Goal: Task Accomplishment & Management: Complete application form

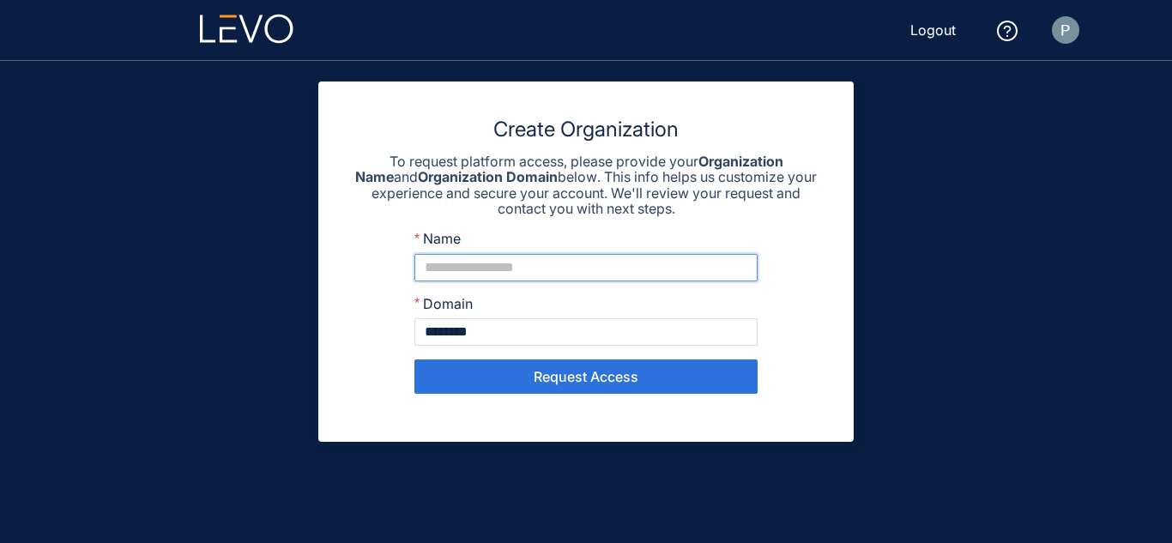
click at [476, 269] on input "Name" at bounding box center [585, 267] width 343 height 27
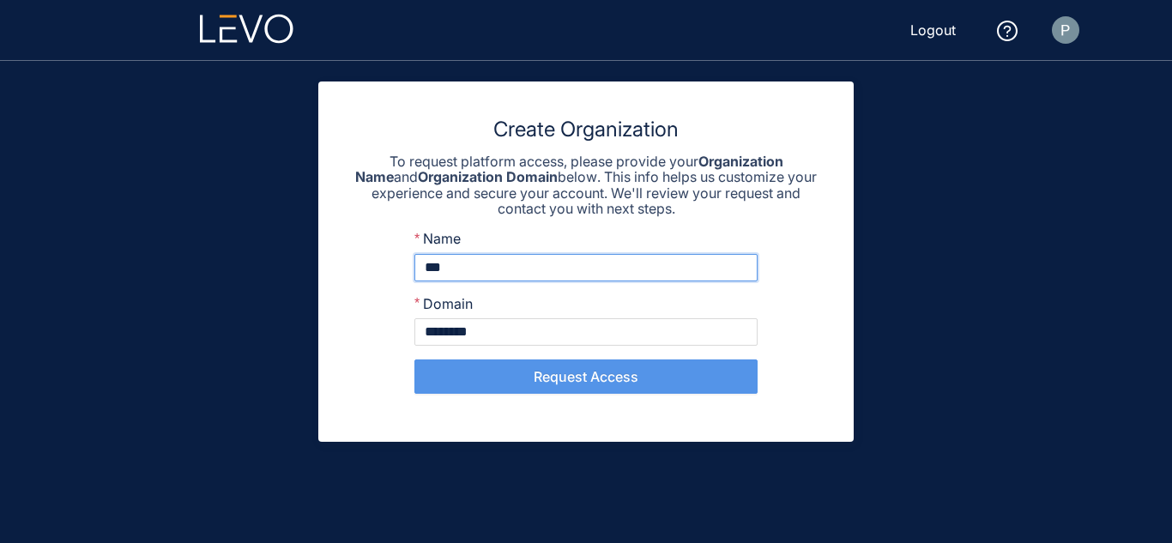
type input "***"
click at [578, 372] on span "Request Access" at bounding box center [586, 376] width 105 height 15
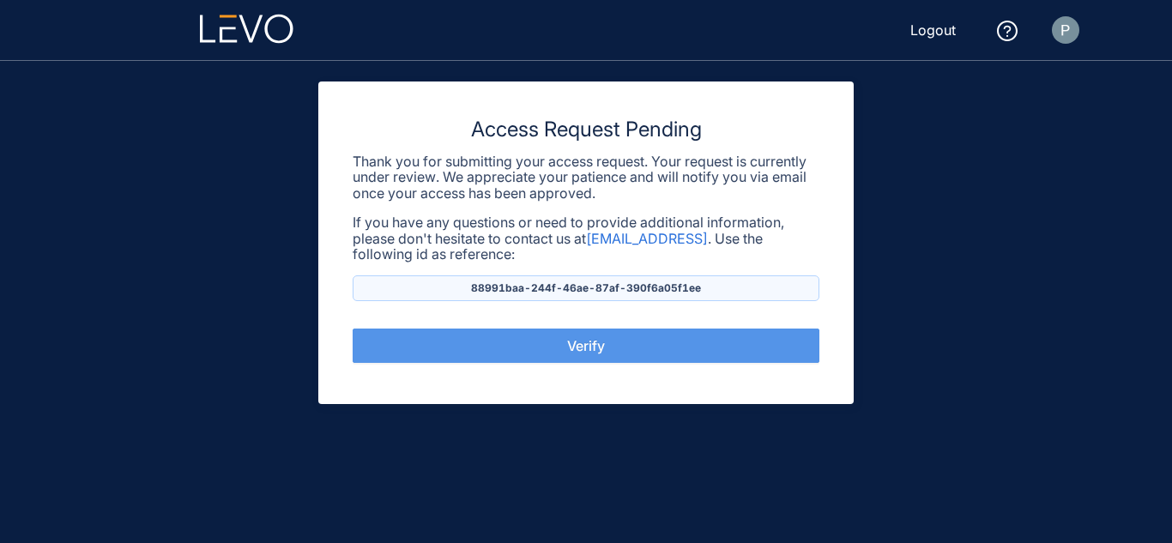
click at [625, 348] on button "Verify" at bounding box center [586, 346] width 467 height 34
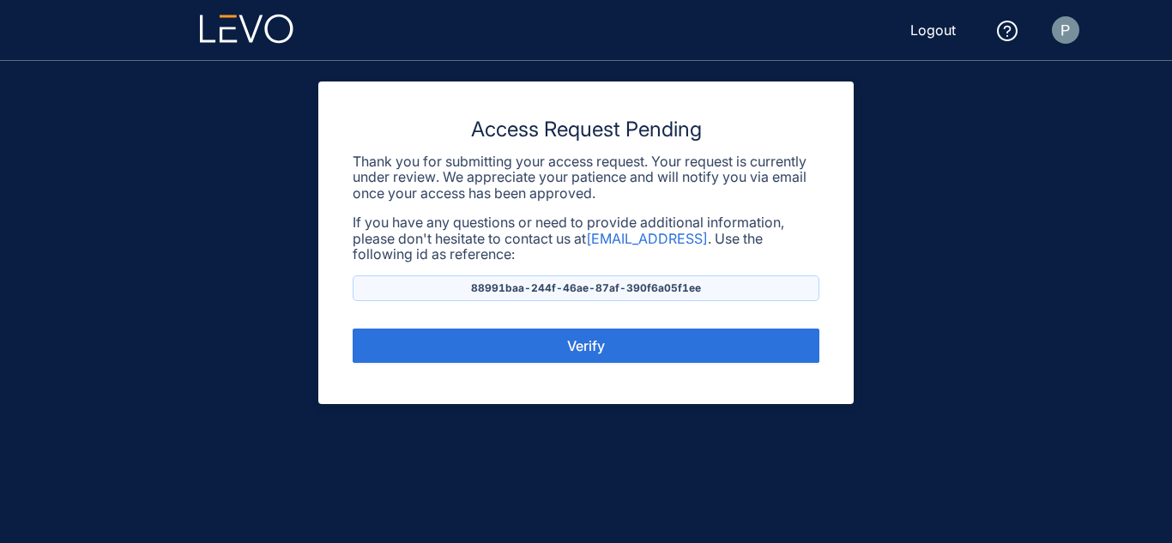
click at [944, 37] on span "Logout" at bounding box center [932, 29] width 45 height 15
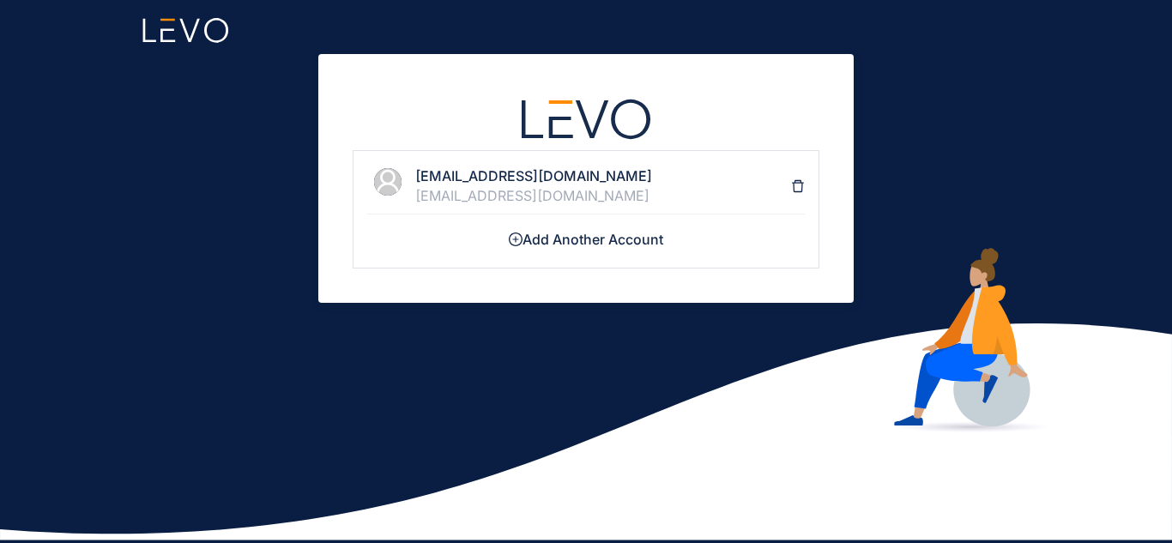
click at [517, 179] on h4 "[EMAIL_ADDRESS][DOMAIN_NAME]" at bounding box center [603, 175] width 376 height 15
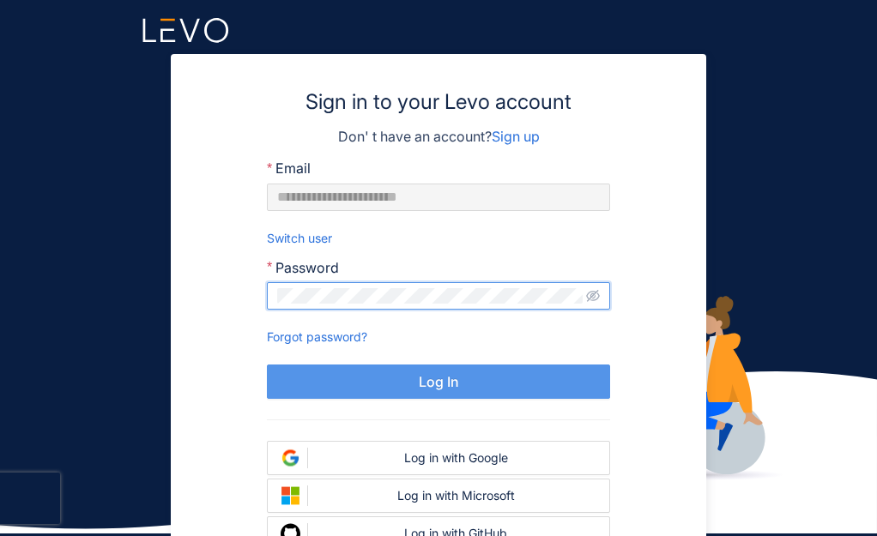
click at [427, 375] on span "Log In" at bounding box center [439, 381] width 40 height 15
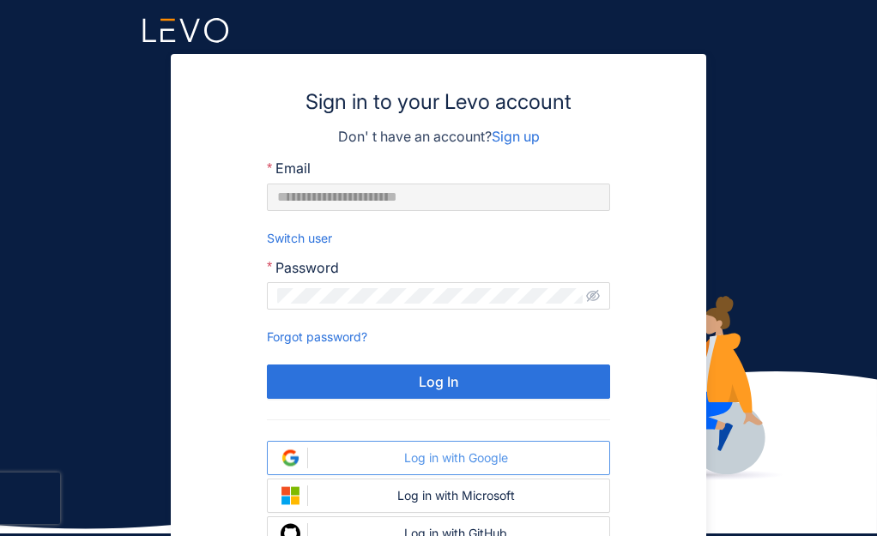
click at [428, 460] on div "Log in with Google" at bounding box center [455, 458] width 281 height 14
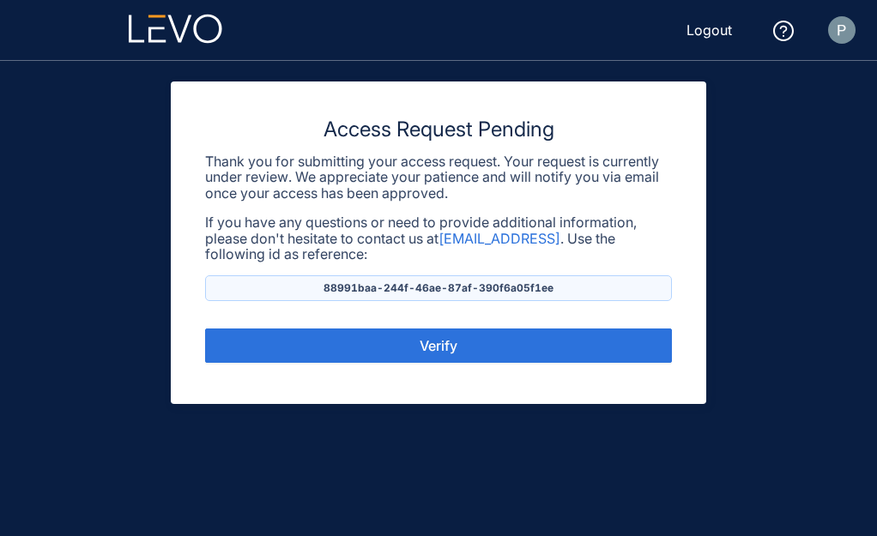
click at [710, 28] on span "Logout" at bounding box center [709, 29] width 45 height 15
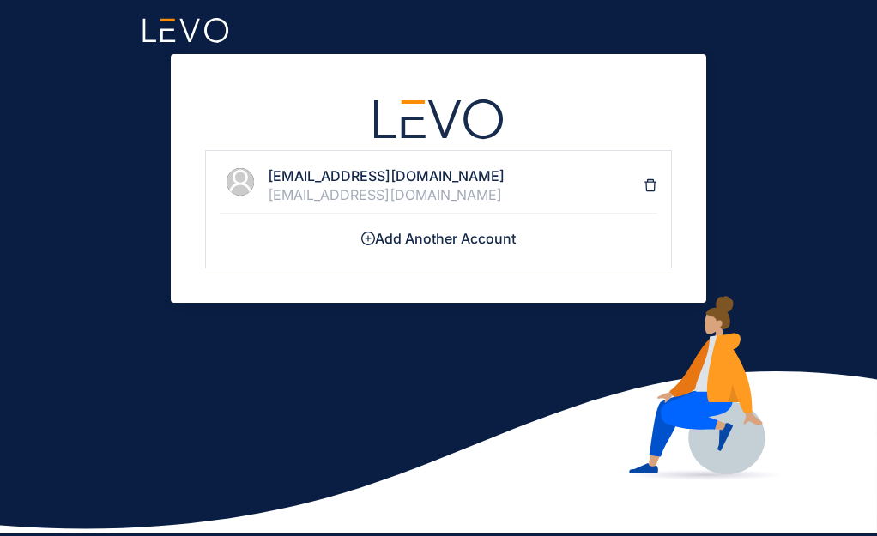
click at [383, 192] on div "[EMAIL_ADDRESS][DOMAIN_NAME]" at bounding box center [456, 194] width 376 height 15
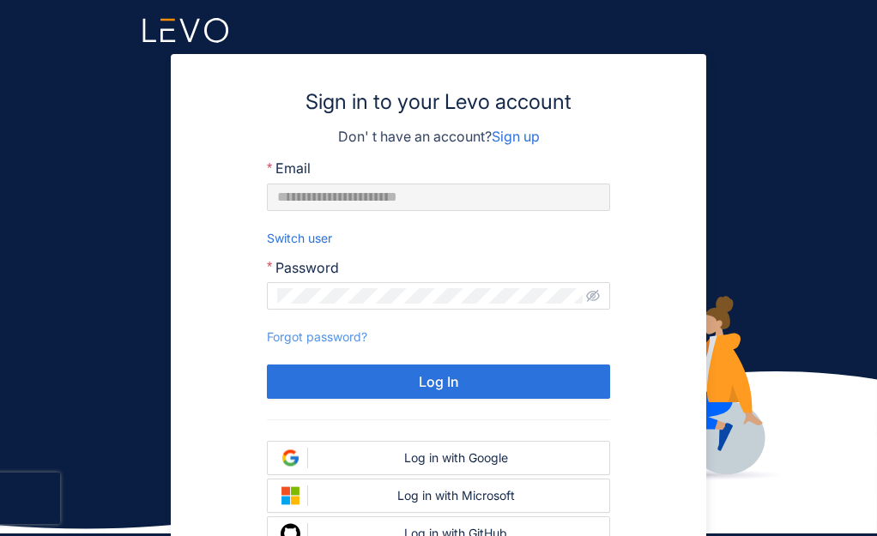
click at [336, 334] on link "Forgot password?" at bounding box center [317, 337] width 100 height 15
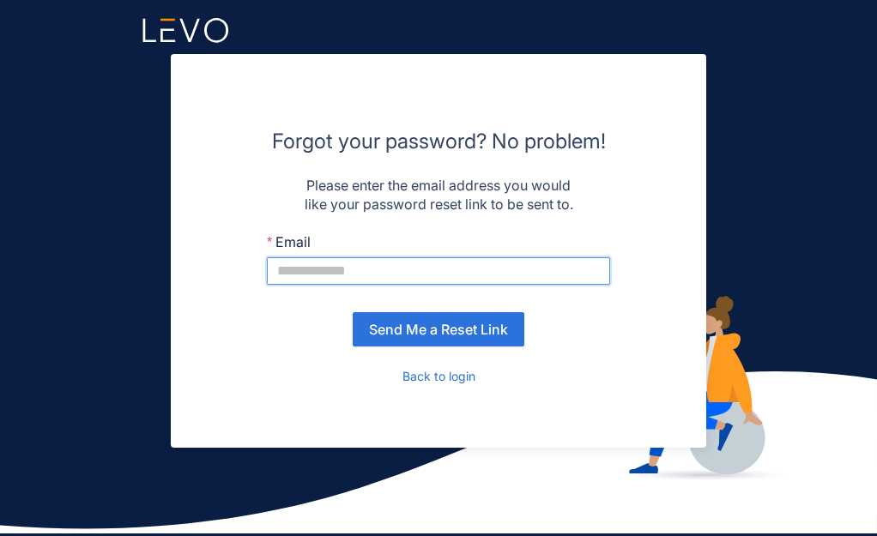
click at [355, 274] on input "Email" at bounding box center [438, 270] width 343 height 27
type input "**********"
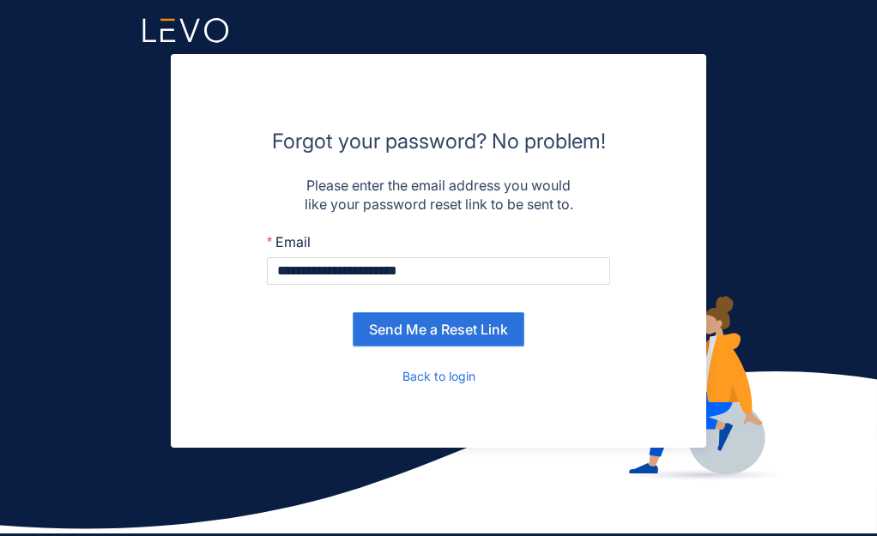
click at [385, 323] on span "Send Me a Reset Link" at bounding box center [438, 329] width 139 height 15
click at [363, 269] on input "**********" at bounding box center [438, 270] width 343 height 27
click at [419, 335] on span "Send Me a Reset Link" at bounding box center [438, 329] width 139 height 15
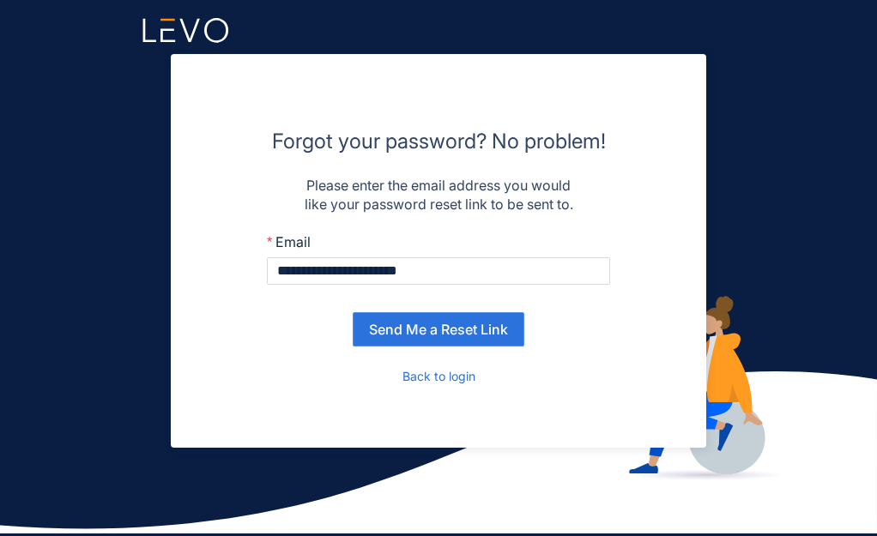
click at [390, 337] on button "Send Me a Reset Link" at bounding box center [439, 329] width 172 height 34
